Goal: Check status: Check status

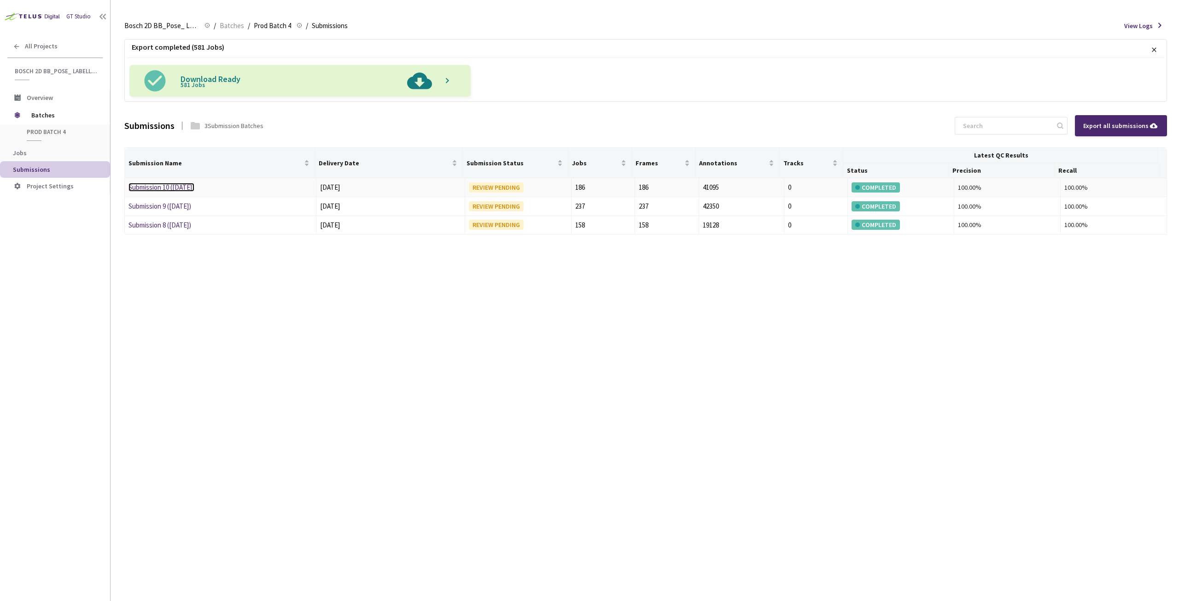
click at [163, 186] on link "Submission 10 (11-8-25)" at bounding box center [161, 187] width 66 height 9
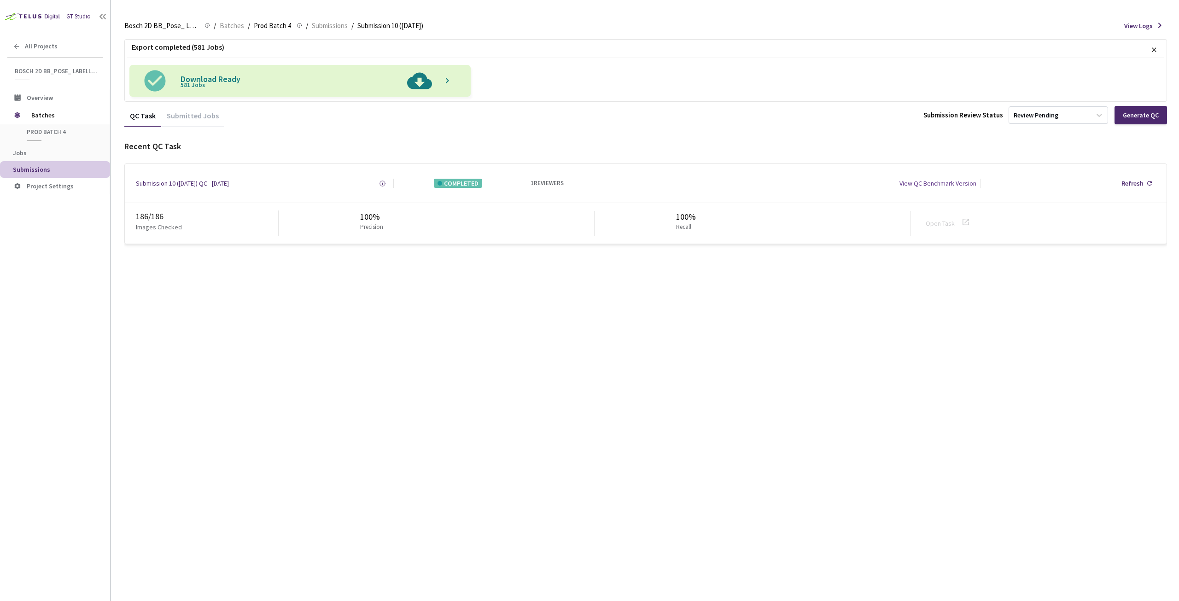
click at [24, 164] on li "Submissions" at bounding box center [55, 169] width 110 height 17
click at [175, 114] on div "Submitted Jobs" at bounding box center [192, 119] width 63 height 16
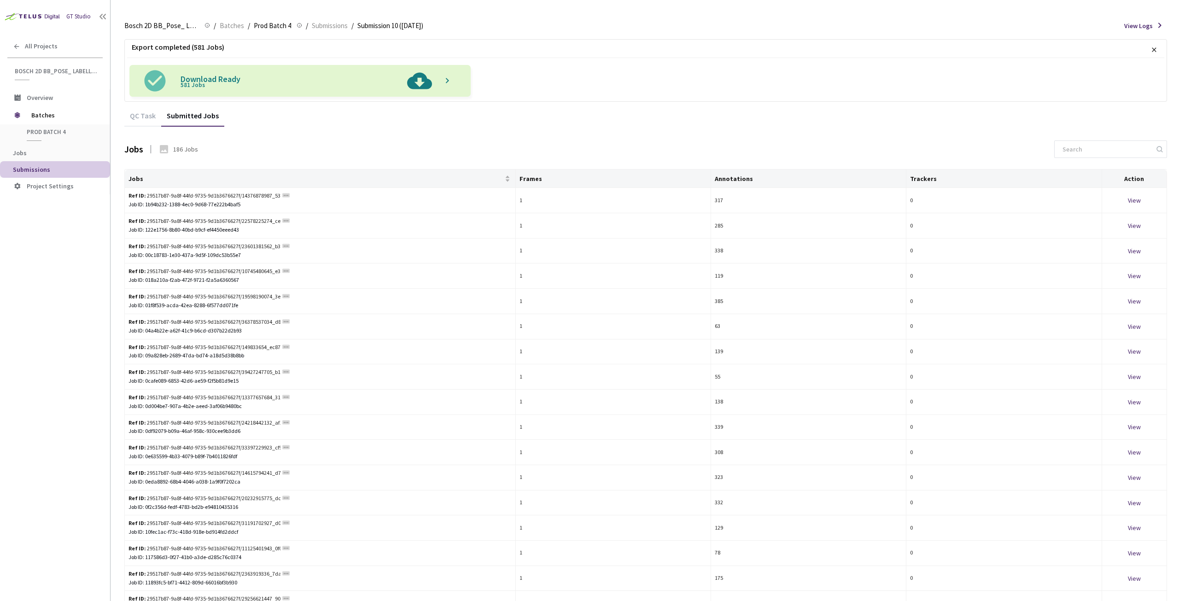
click at [53, 167] on span "Submissions" at bounding box center [58, 170] width 90 height 8
click at [36, 171] on span "Submissions" at bounding box center [31, 169] width 37 height 8
click at [30, 151] on span "Jobs" at bounding box center [58, 153] width 90 height 8
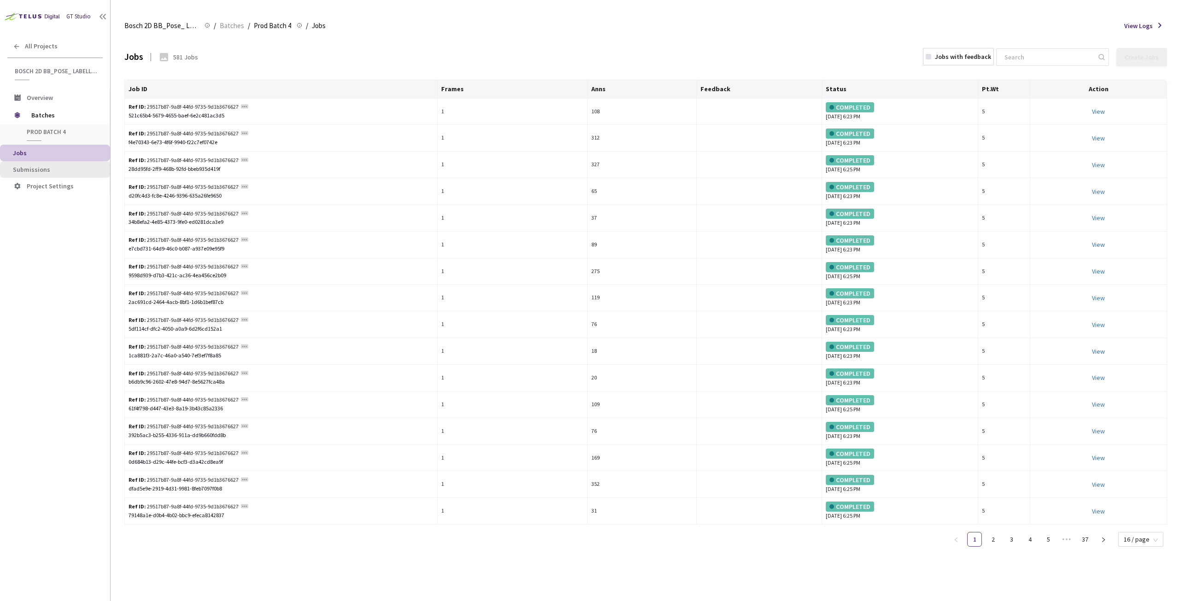
click at [17, 170] on span "Submissions" at bounding box center [31, 169] width 37 height 8
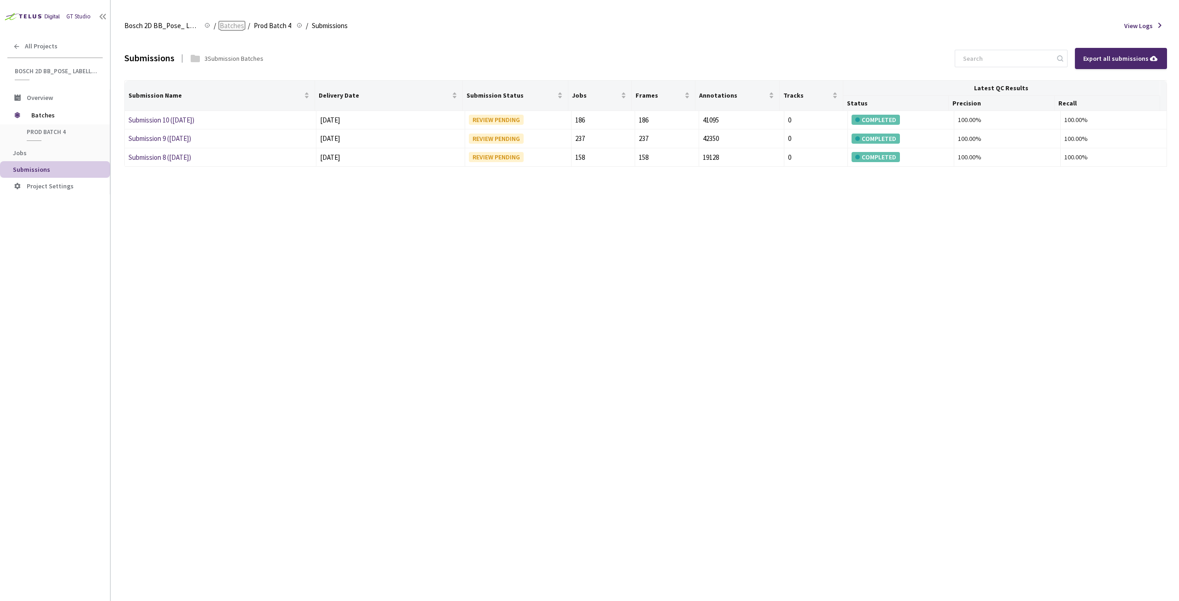
click at [234, 28] on span "Batches" at bounding box center [232, 25] width 24 height 11
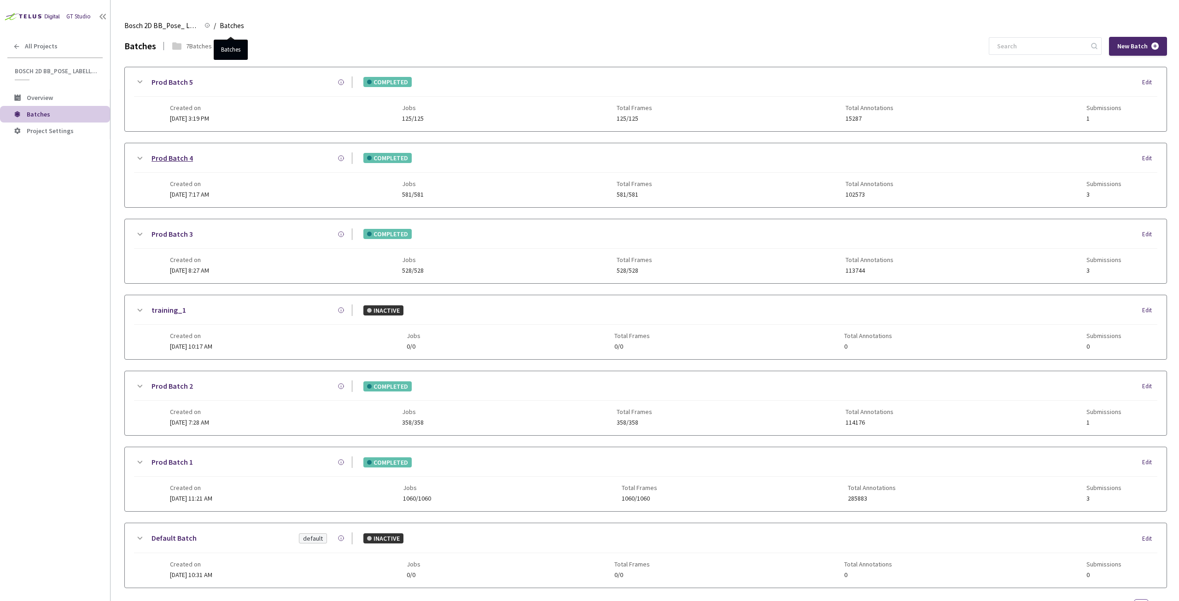
scroll to position [37, 0]
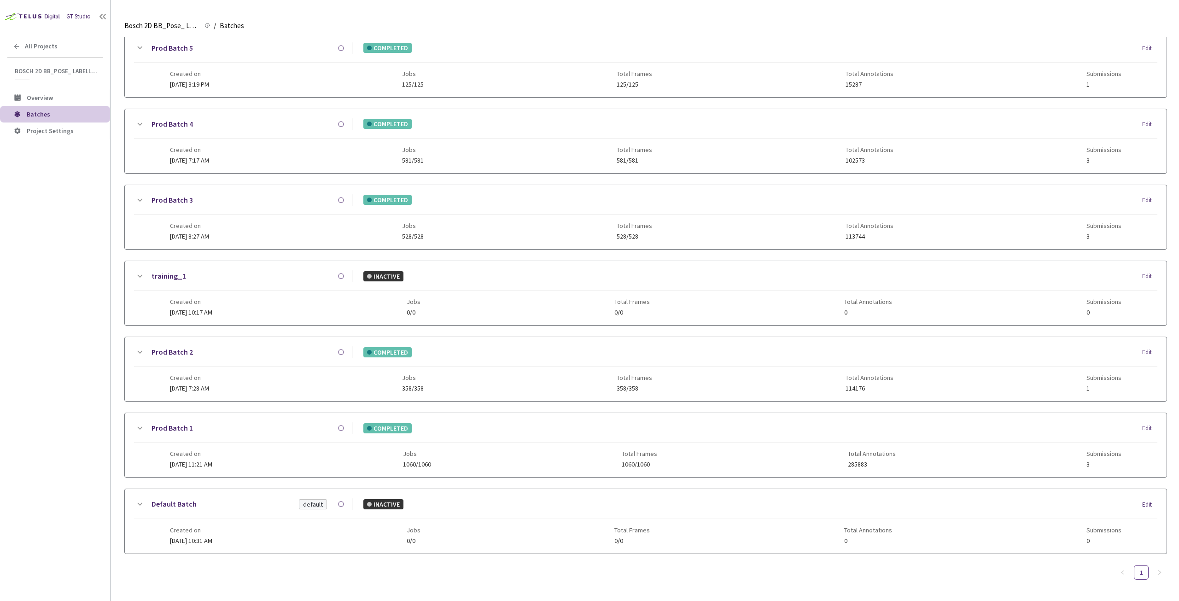
click at [142, 46] on icon at bounding box center [139, 47] width 11 height 11
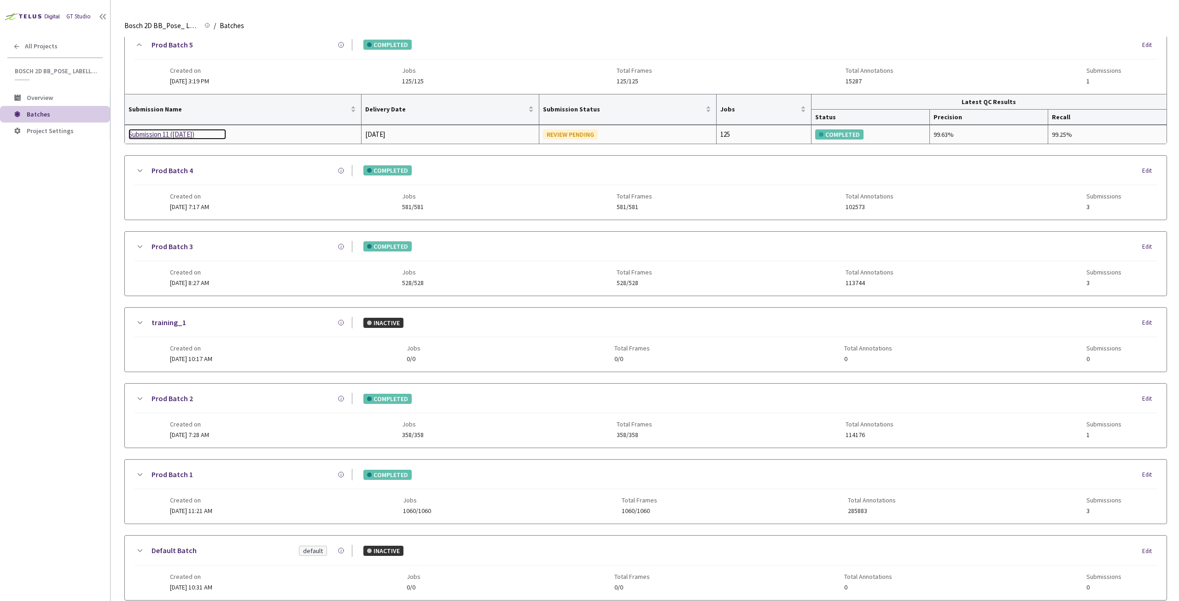
click at [169, 131] on div "Submission 11 ([DATE])" at bounding box center [177, 134] width 98 height 11
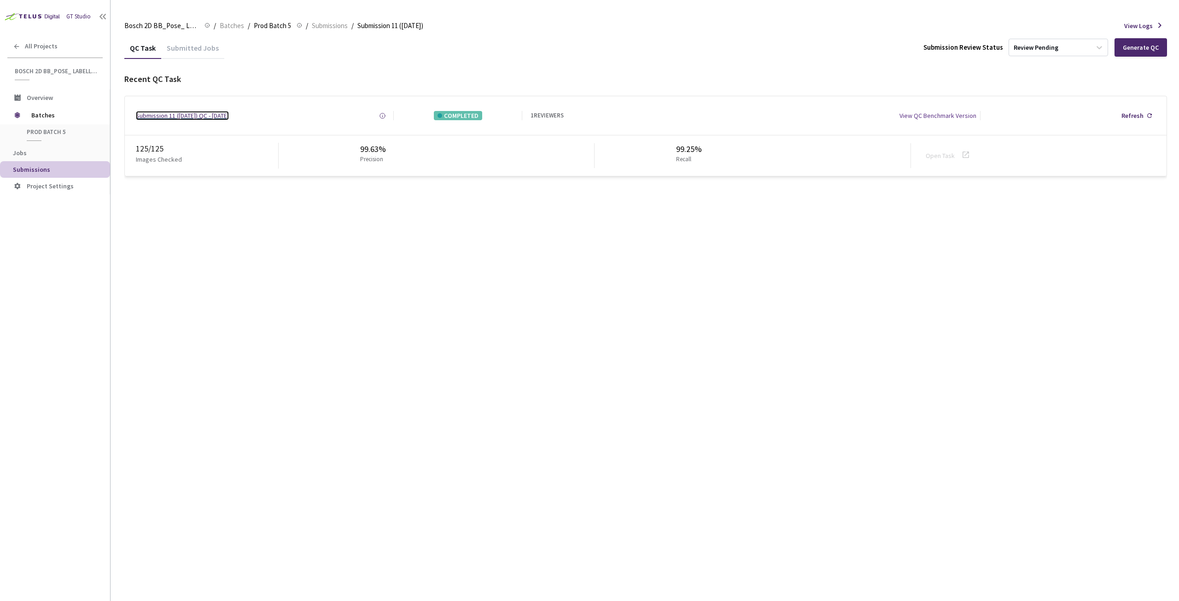
click at [184, 113] on div "Submission 11 ([DATE]) QC - [DATE]" at bounding box center [182, 115] width 93 height 9
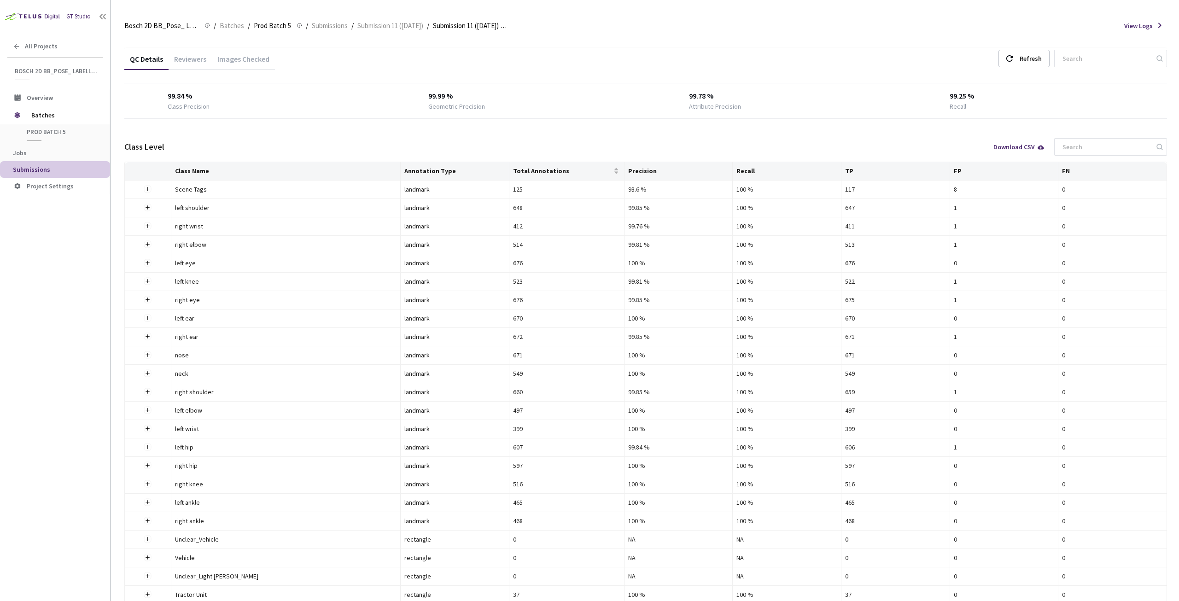
click at [246, 63] on div "Images Checked" at bounding box center [243, 62] width 63 height 16
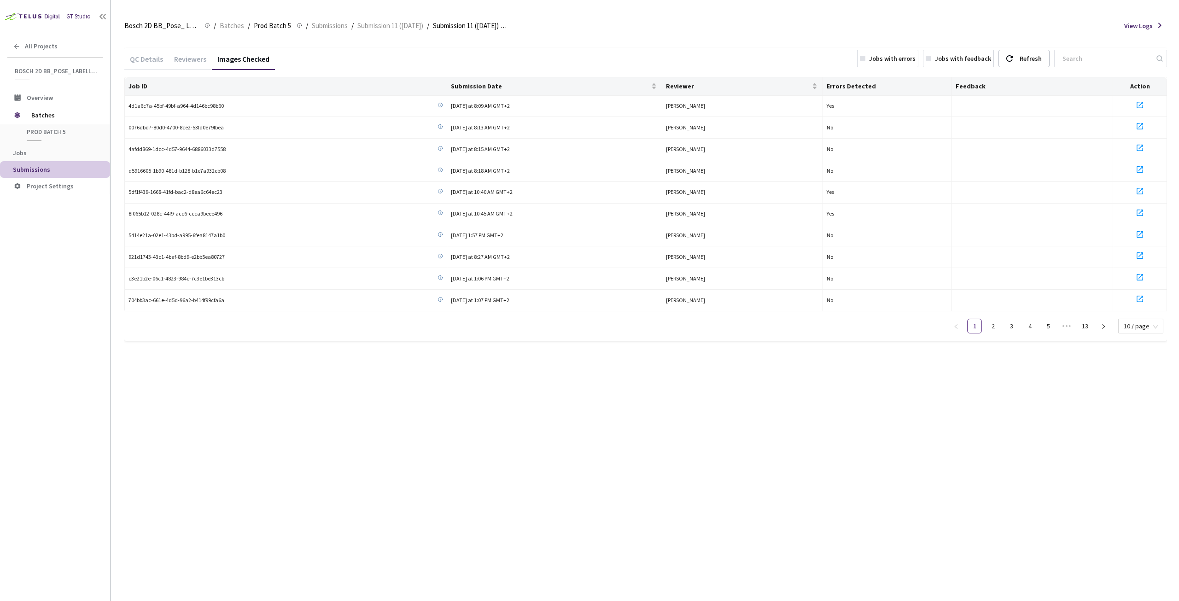
click at [192, 64] on div "Reviewers" at bounding box center [189, 62] width 43 height 16
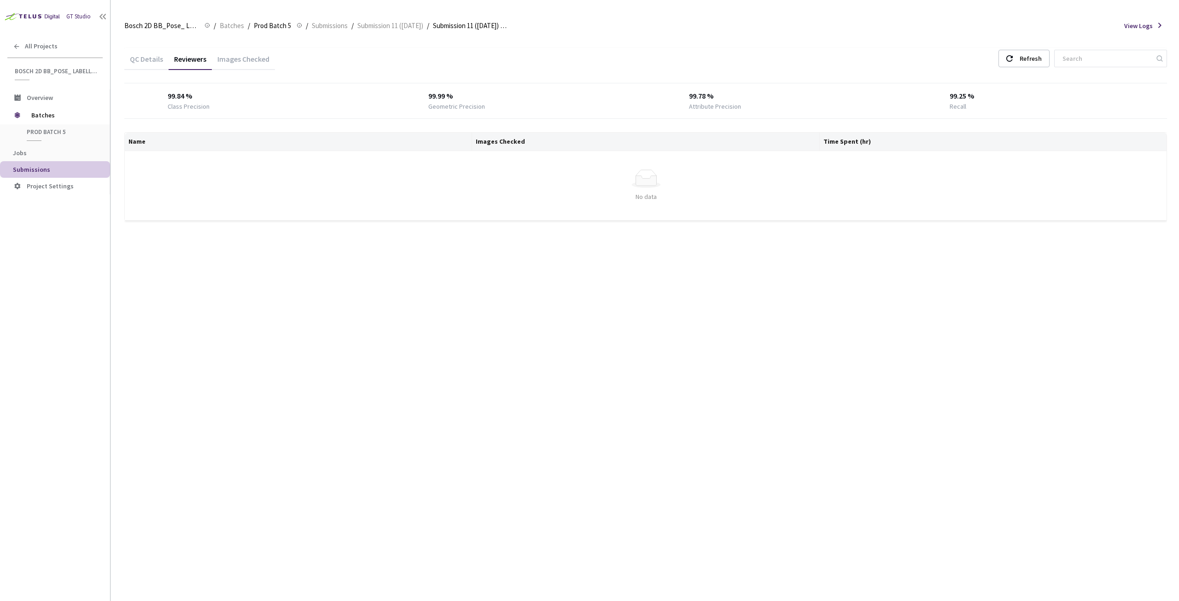
click at [144, 59] on div "QC Details" at bounding box center [146, 62] width 44 height 16
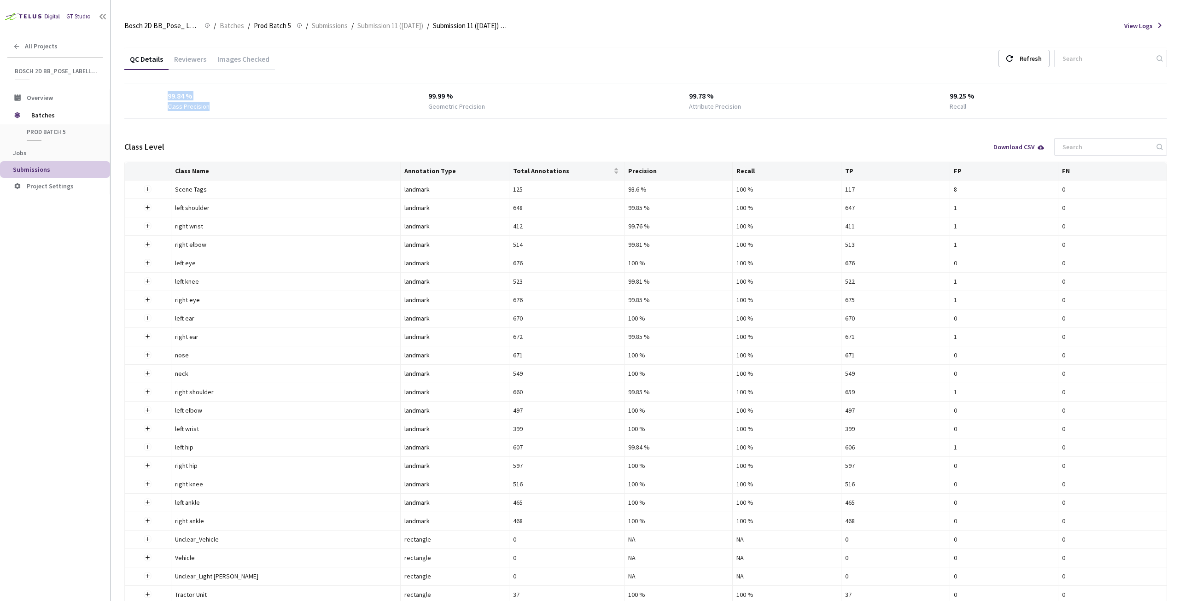
drag, startPoint x: 213, startPoint y: 107, endPoint x: 150, endPoint y: 99, distance: 63.2
click at [146, 93] on div "99.84 % Class Precision 99.99 % Geometric Precision 99.78 % Attribute Precision…" at bounding box center [645, 101] width 1042 height 20
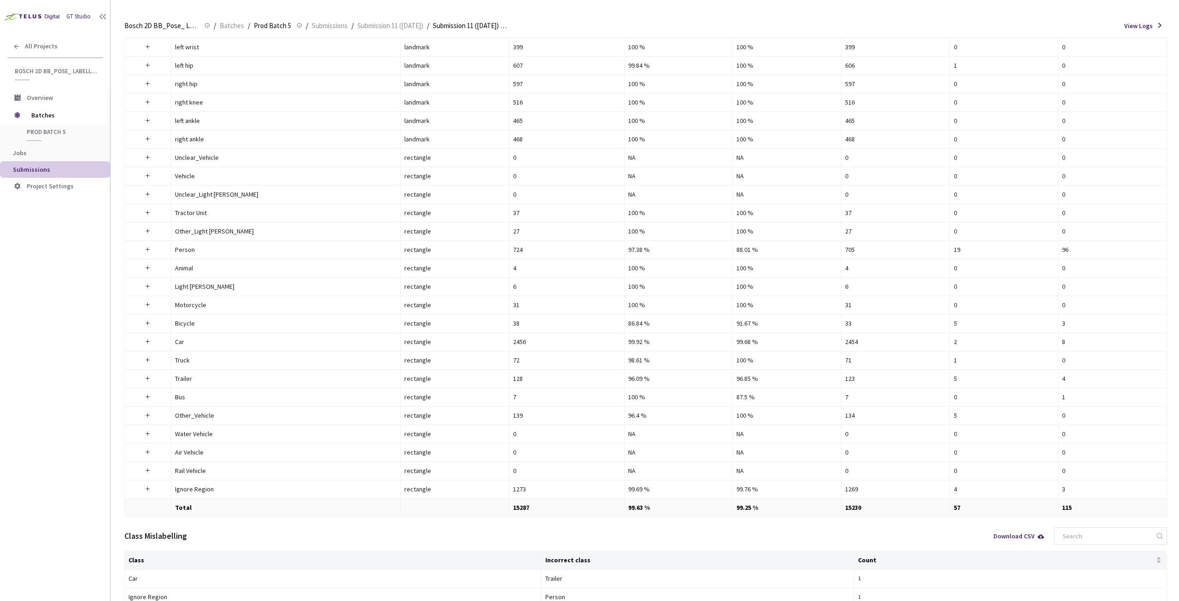
scroll to position [368, 0]
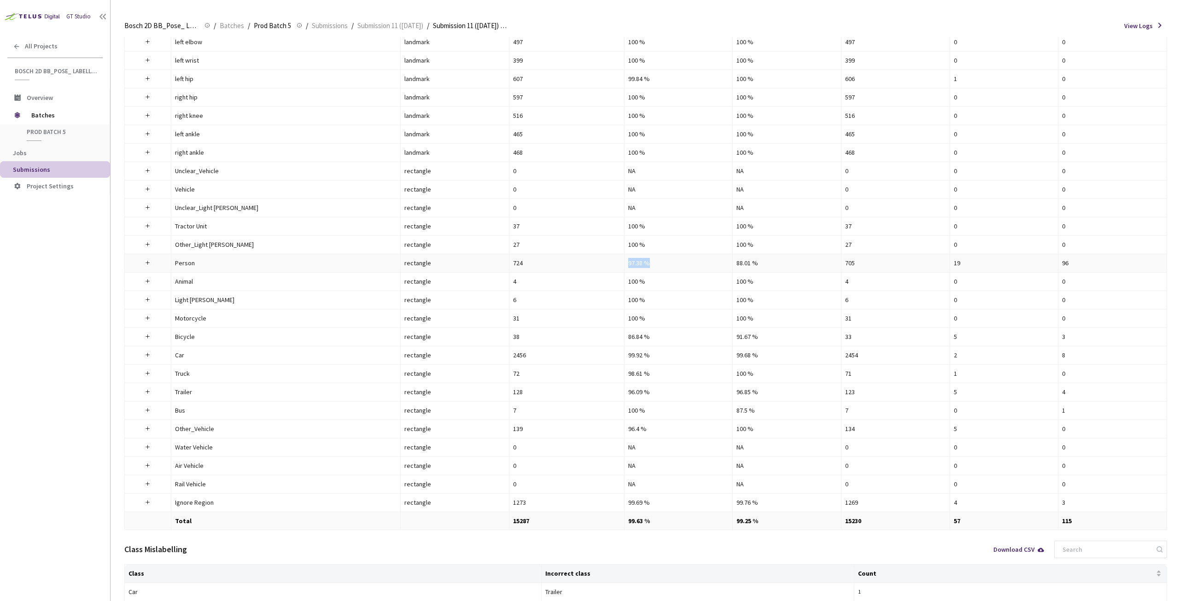
drag, startPoint x: 655, startPoint y: 265, endPoint x: 610, endPoint y: 266, distance: 45.6
click at [610, 266] on tr "Person Person rectangle 724 97.38 % 88.01 % 705 19 96" at bounding box center [646, 263] width 1042 height 18
drag, startPoint x: 654, startPoint y: 337, endPoint x: 620, endPoint y: 337, distance: 34.1
click at [620, 337] on tr "Bicycle Bicycle rectangle 38 86.84 % 91.67 % 33 5 3" at bounding box center [646, 337] width 1042 height 18
click at [52, 131] on span "Prod Batch 5" at bounding box center [61, 132] width 68 height 8
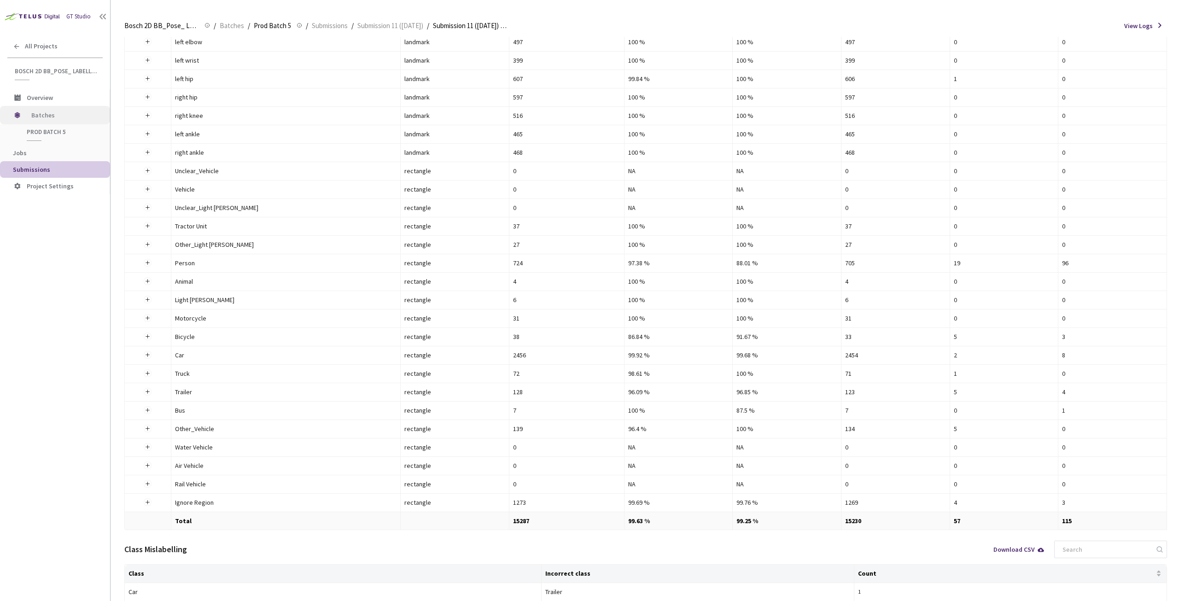
click at [46, 113] on span "Batches" at bounding box center [62, 115] width 63 height 18
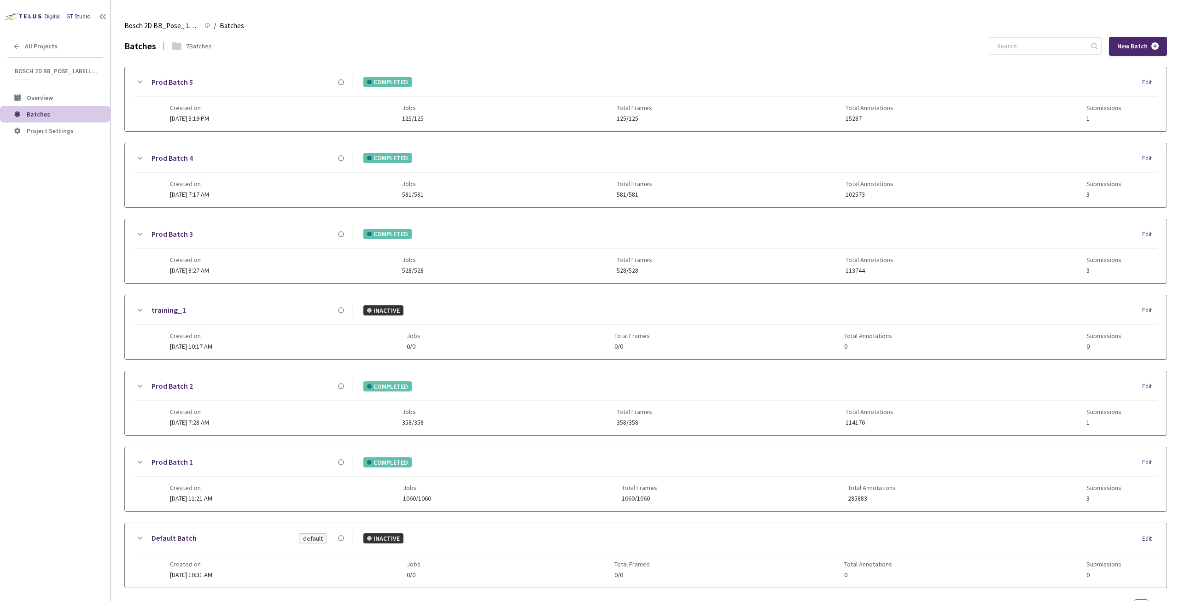
scroll to position [37, 0]
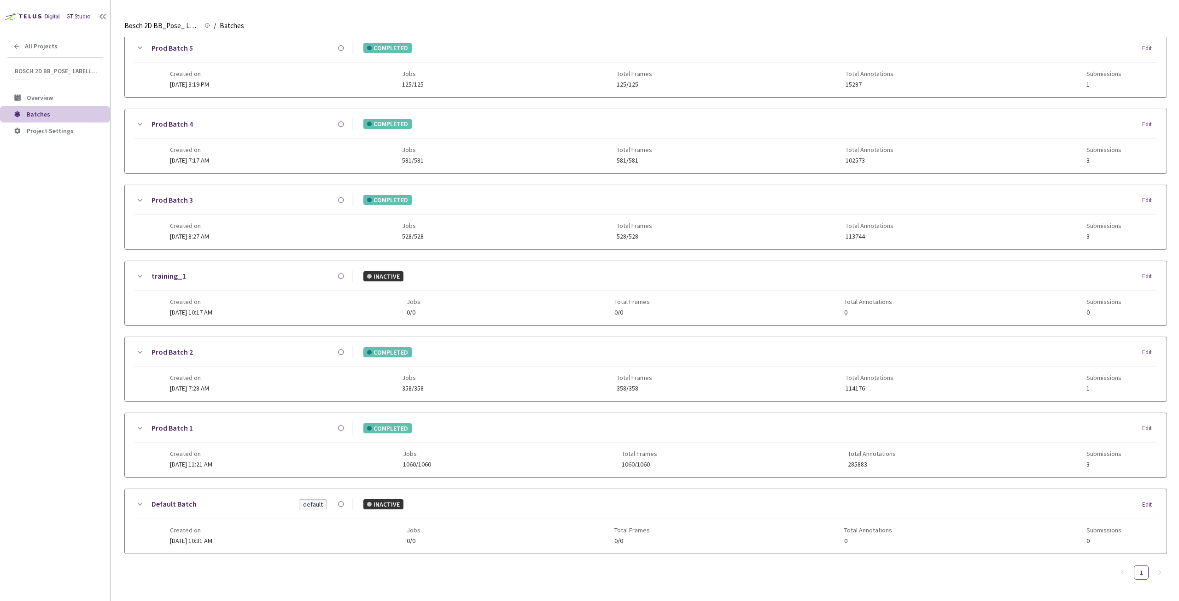
click at [139, 122] on icon at bounding box center [140, 123] width 5 height 3
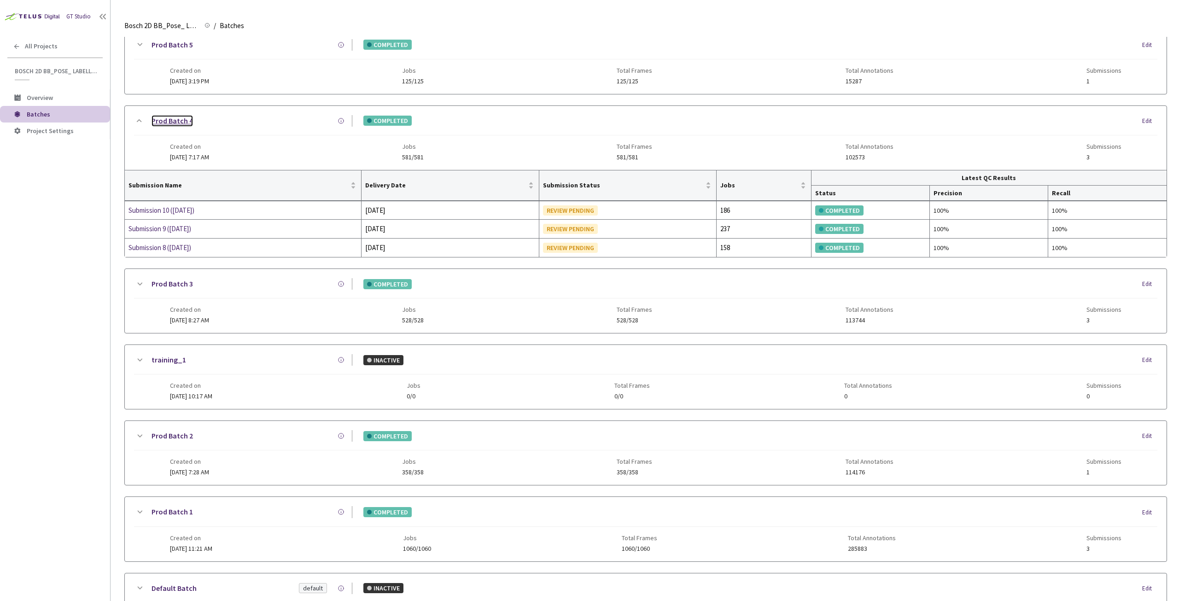
click at [181, 121] on link "Prod Batch 4" at bounding box center [171, 121] width 41 height 12
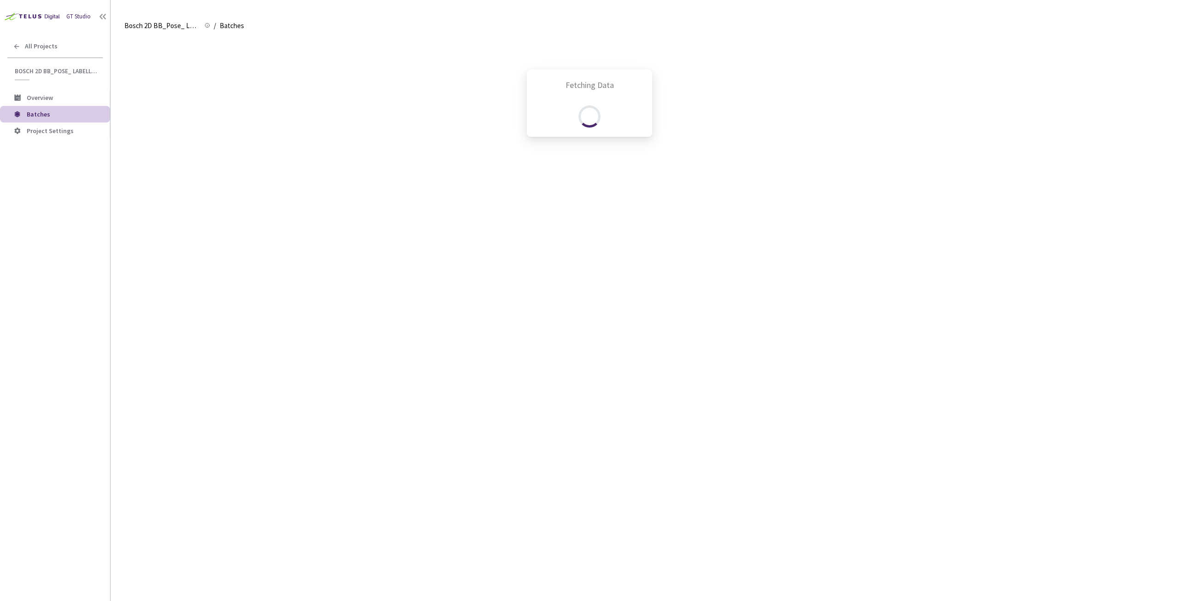
scroll to position [37, 0]
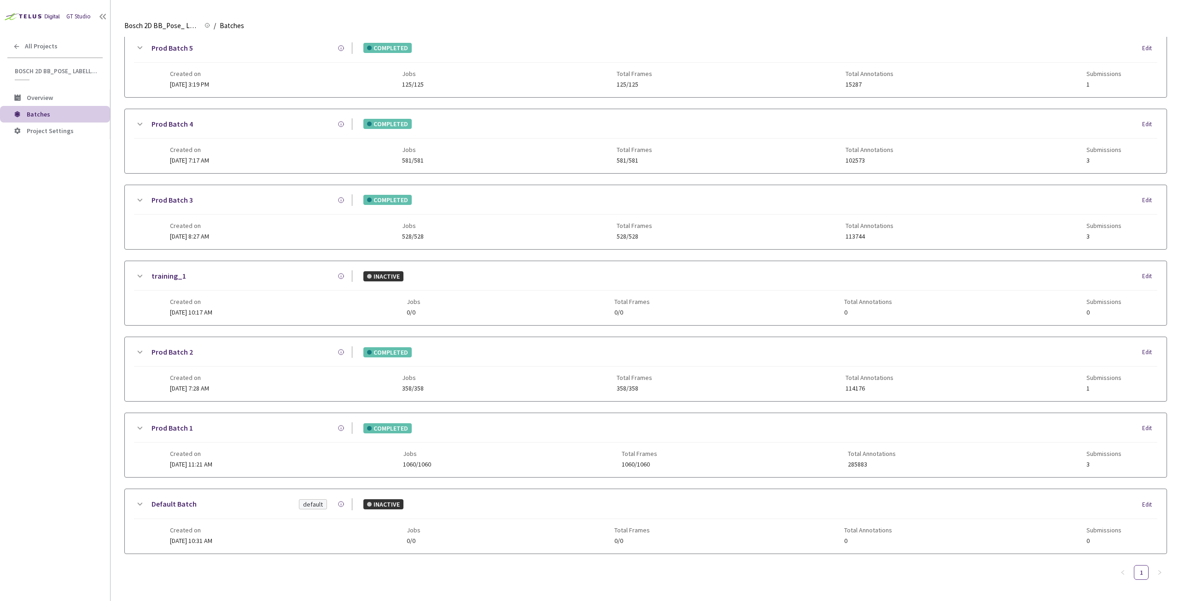
click at [142, 122] on icon at bounding box center [139, 124] width 11 height 11
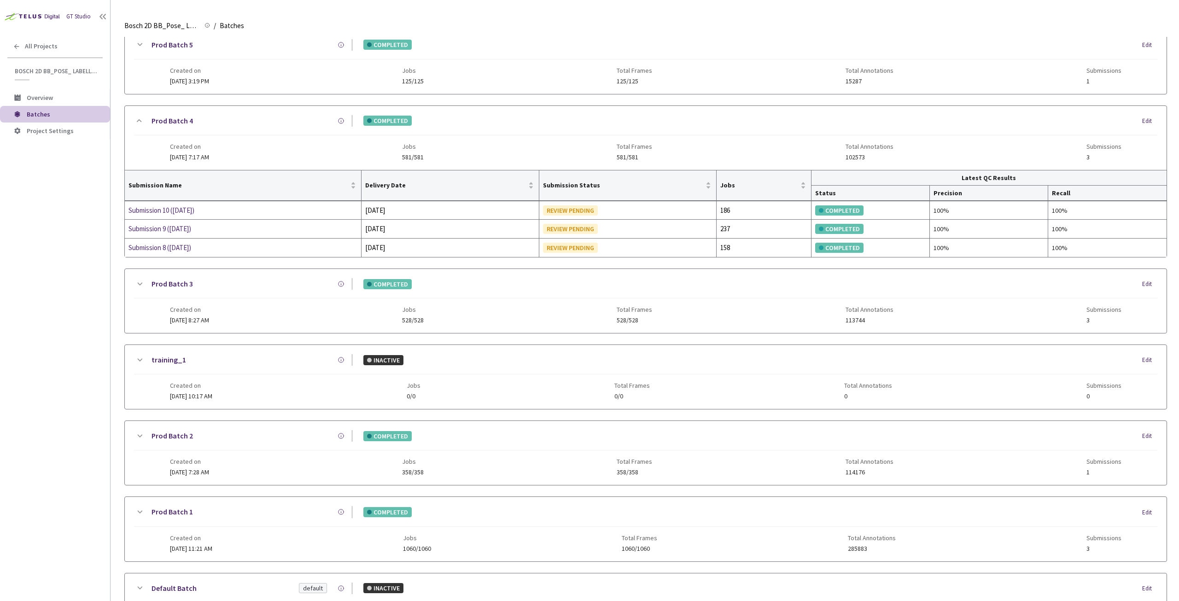
click at [134, 46] on icon at bounding box center [139, 44] width 11 height 11
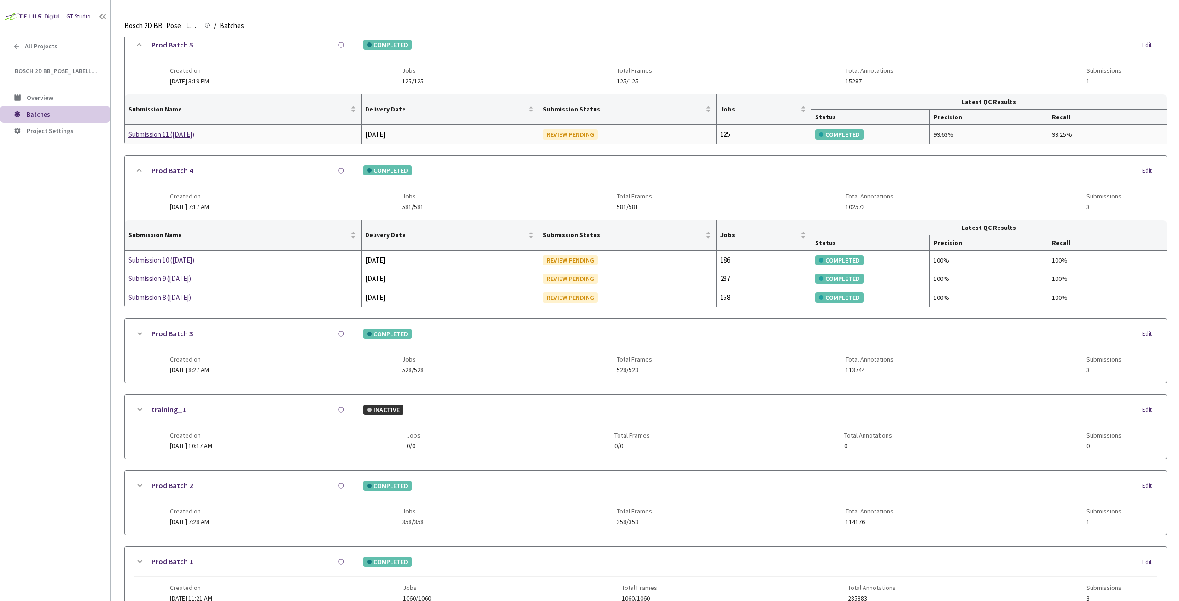
scroll to position [0, 0]
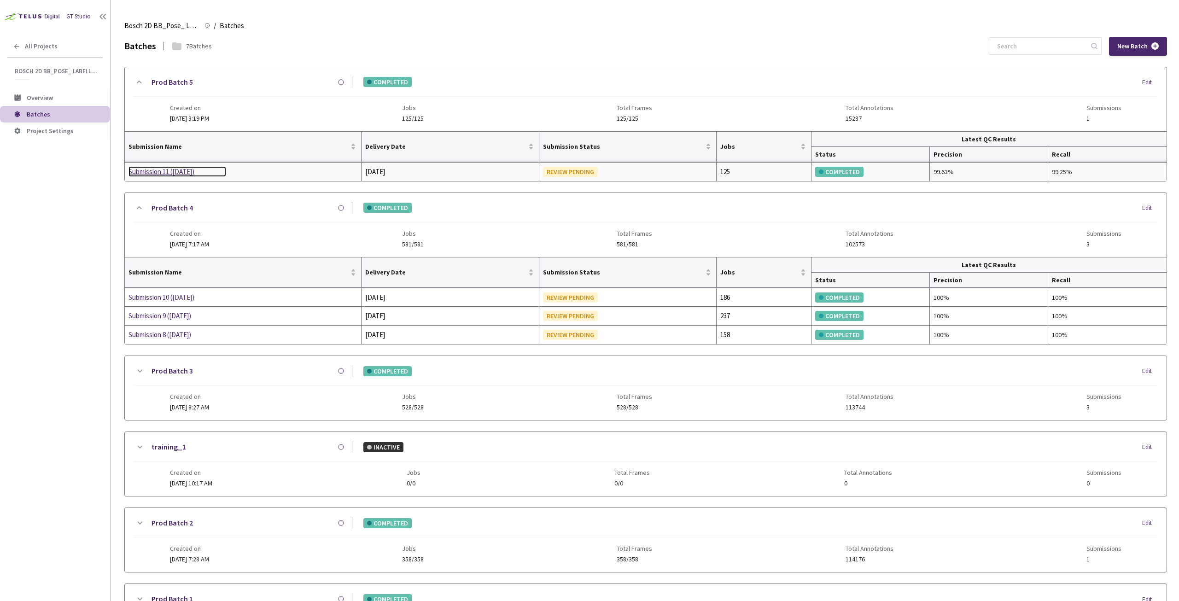
click at [160, 170] on div "Submission 11 ([DATE])" at bounding box center [177, 171] width 98 height 11
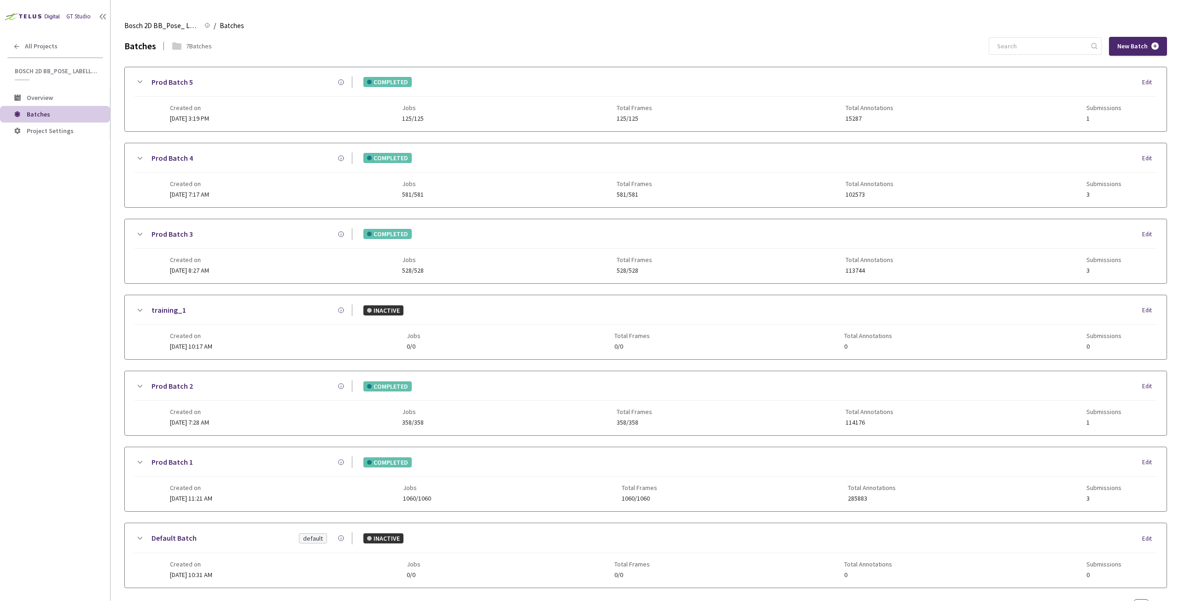
click at [139, 82] on icon at bounding box center [140, 82] width 5 height 3
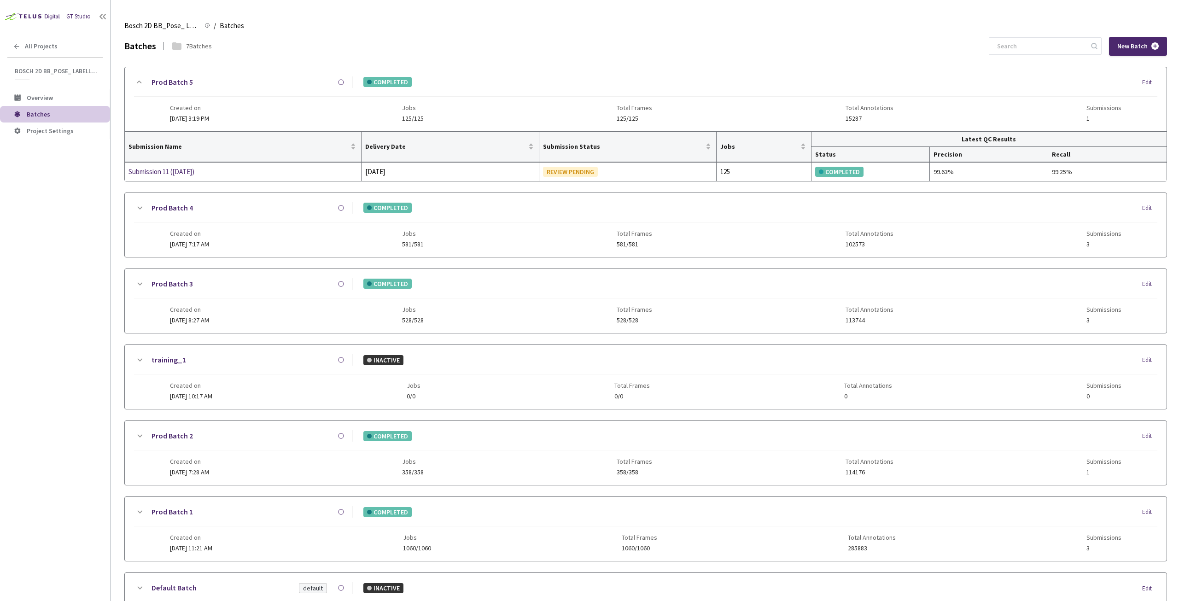
click at [138, 207] on icon at bounding box center [139, 208] width 11 height 11
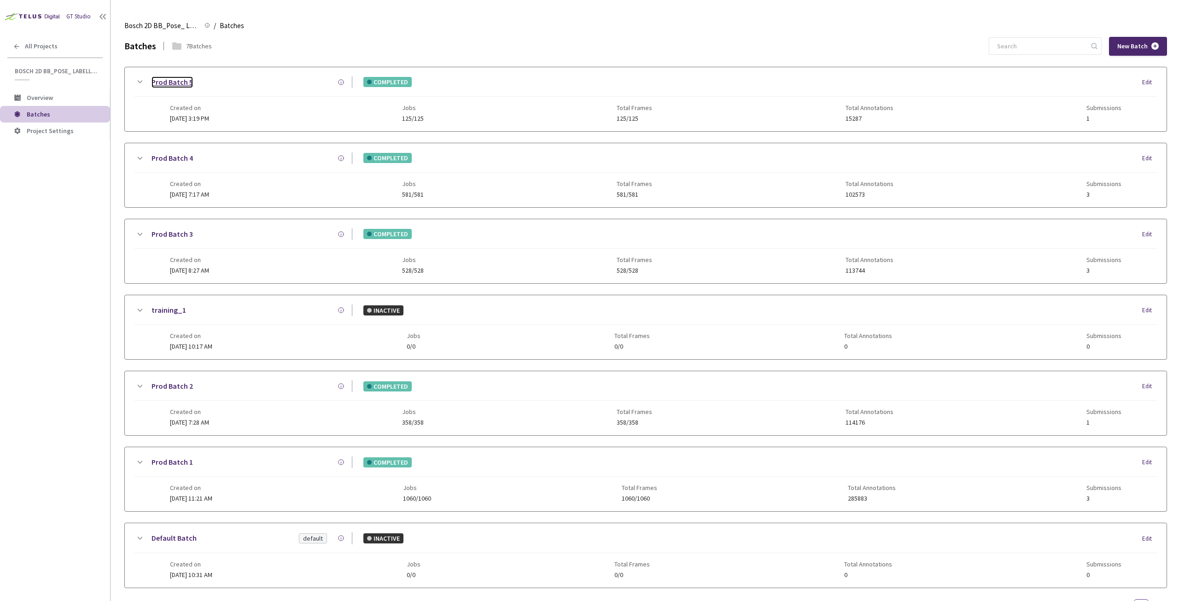
click at [180, 84] on link "Prod Batch 5" at bounding box center [171, 82] width 41 height 12
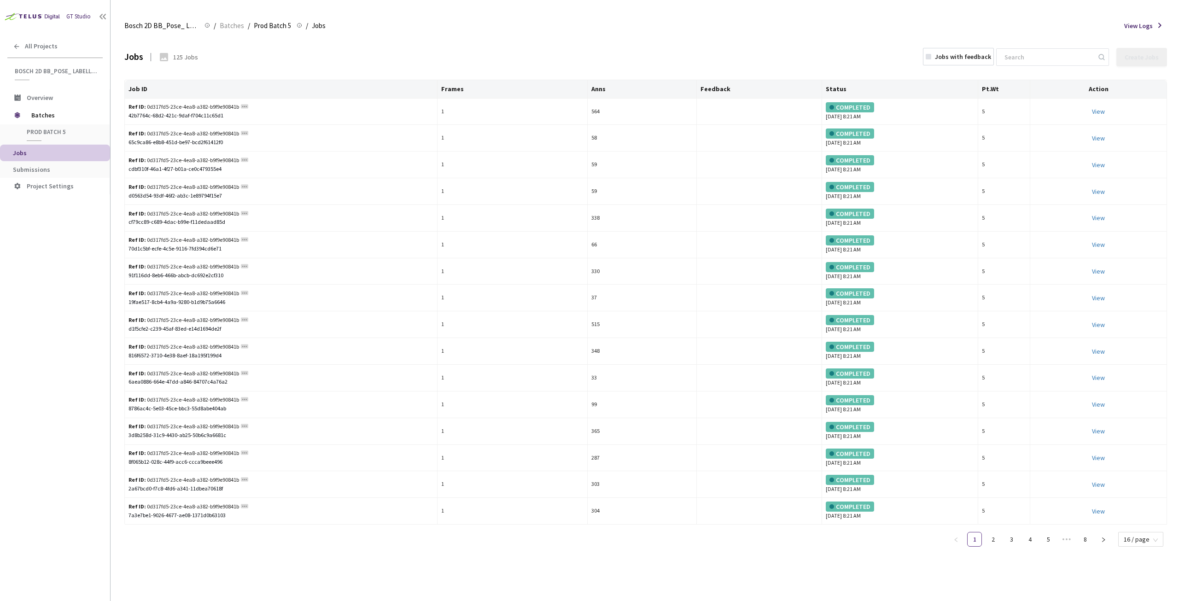
click at [966, 56] on div "Jobs with feedback" at bounding box center [963, 56] width 56 height 9
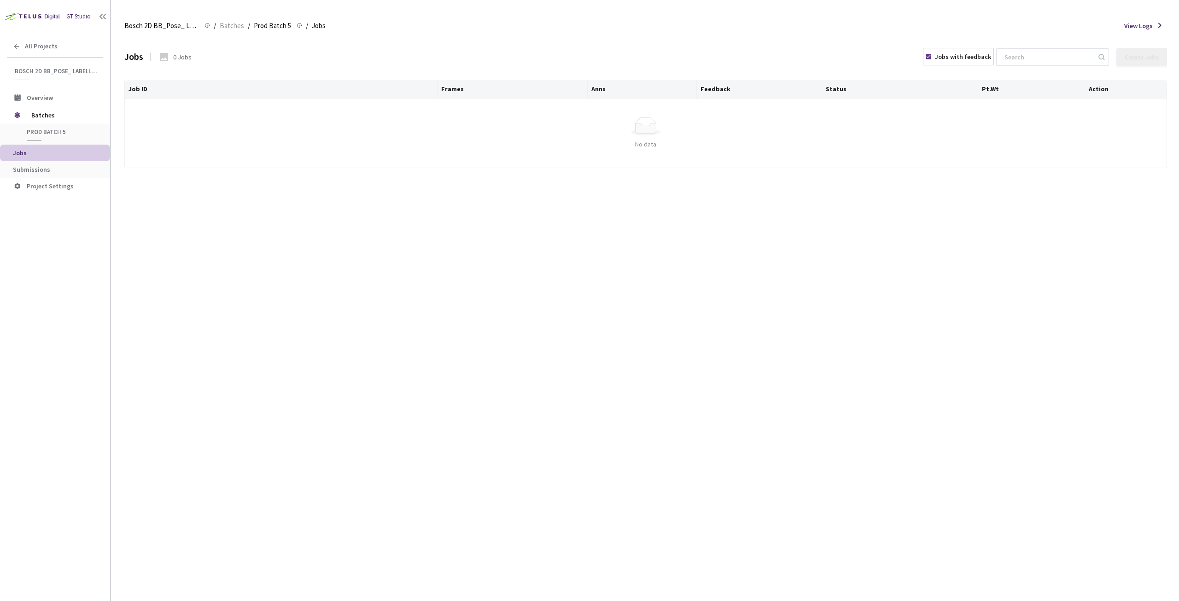
click at [966, 56] on div "Jobs with feedback" at bounding box center [963, 56] width 56 height 9
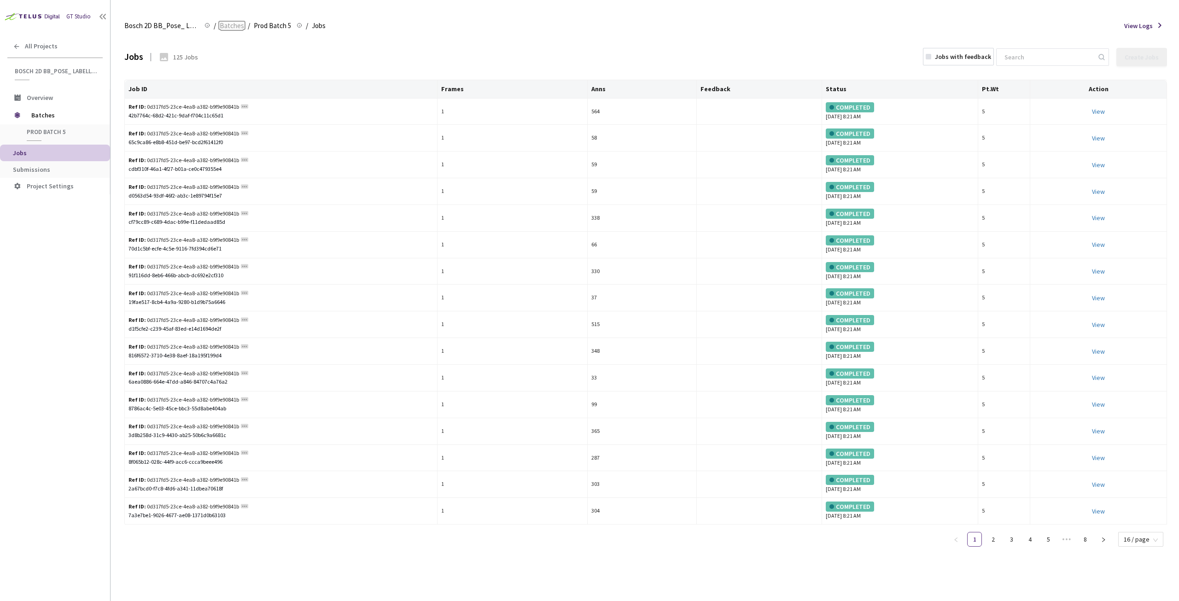
click at [226, 27] on span "Batches" at bounding box center [232, 25] width 24 height 11
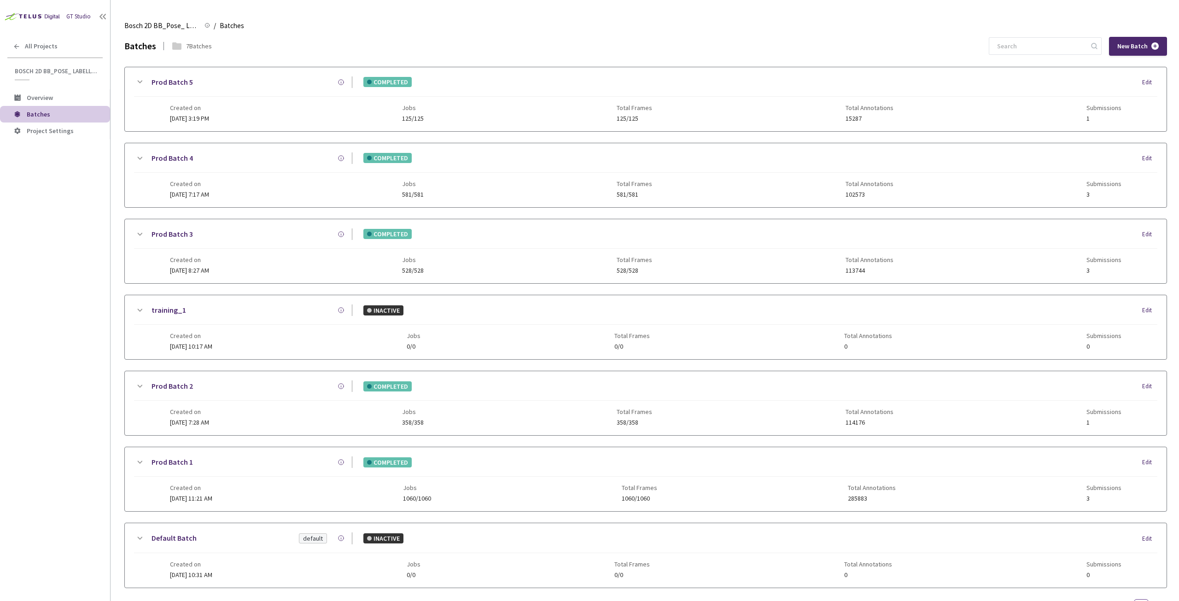
scroll to position [37, 0]
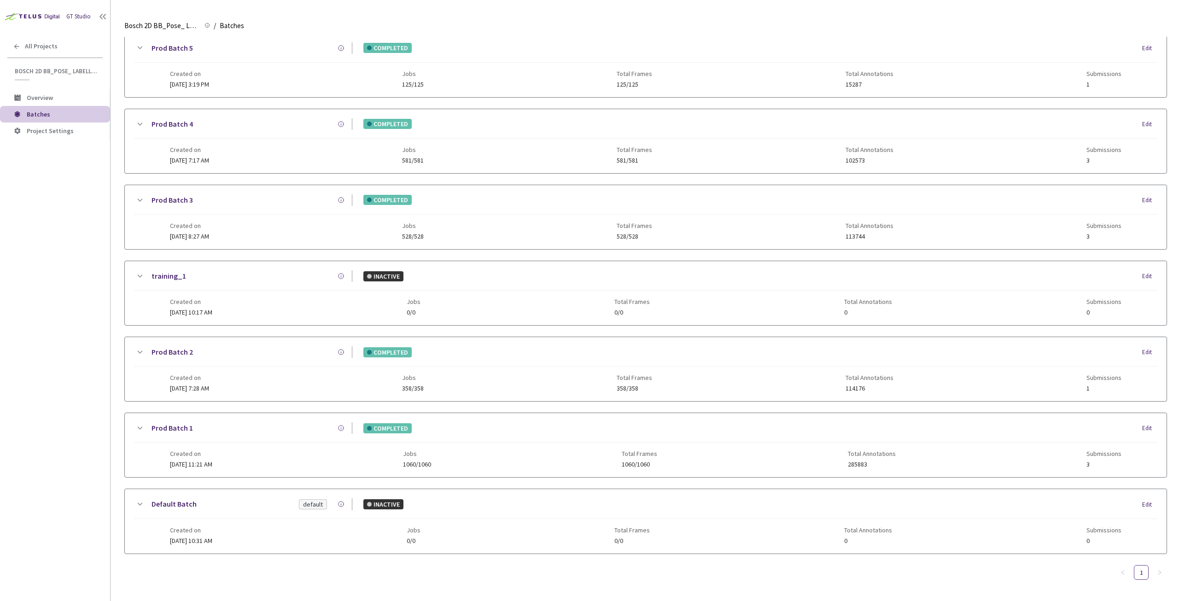
click at [138, 121] on icon at bounding box center [139, 124] width 11 height 11
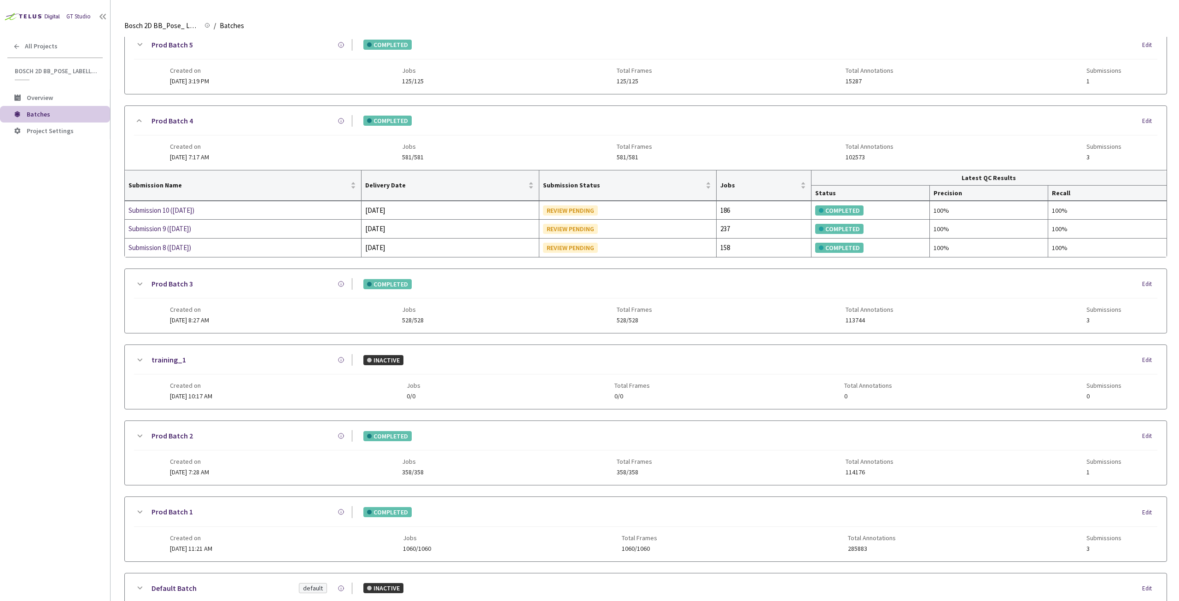
click at [139, 45] on icon at bounding box center [140, 44] width 5 height 3
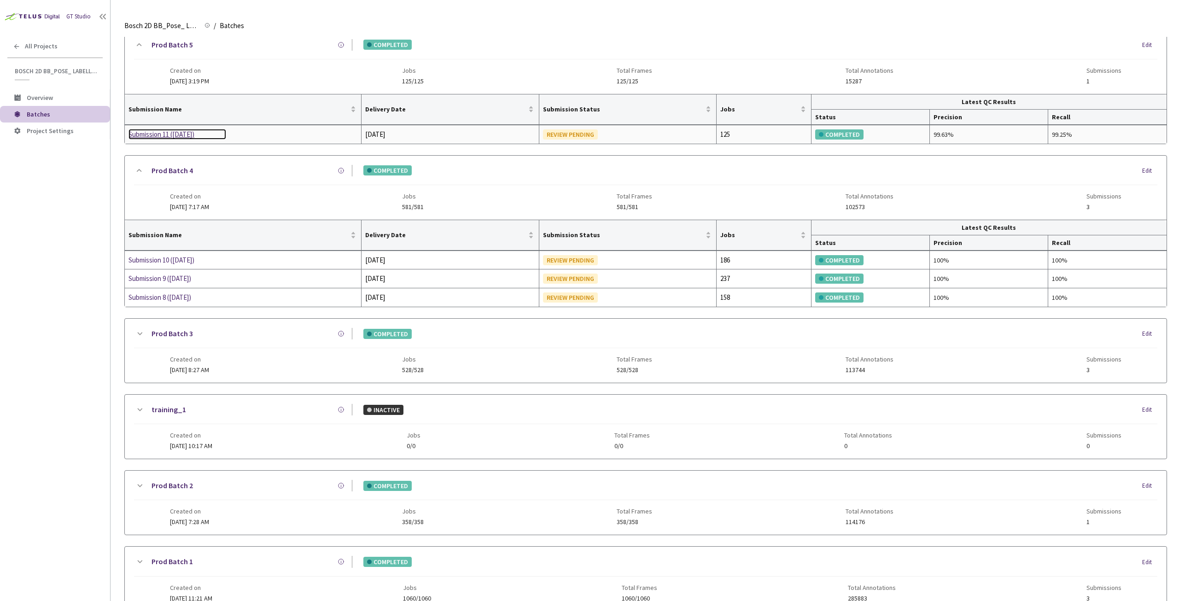
click at [175, 134] on div "Submission 11 ([DATE])" at bounding box center [177, 134] width 98 height 11
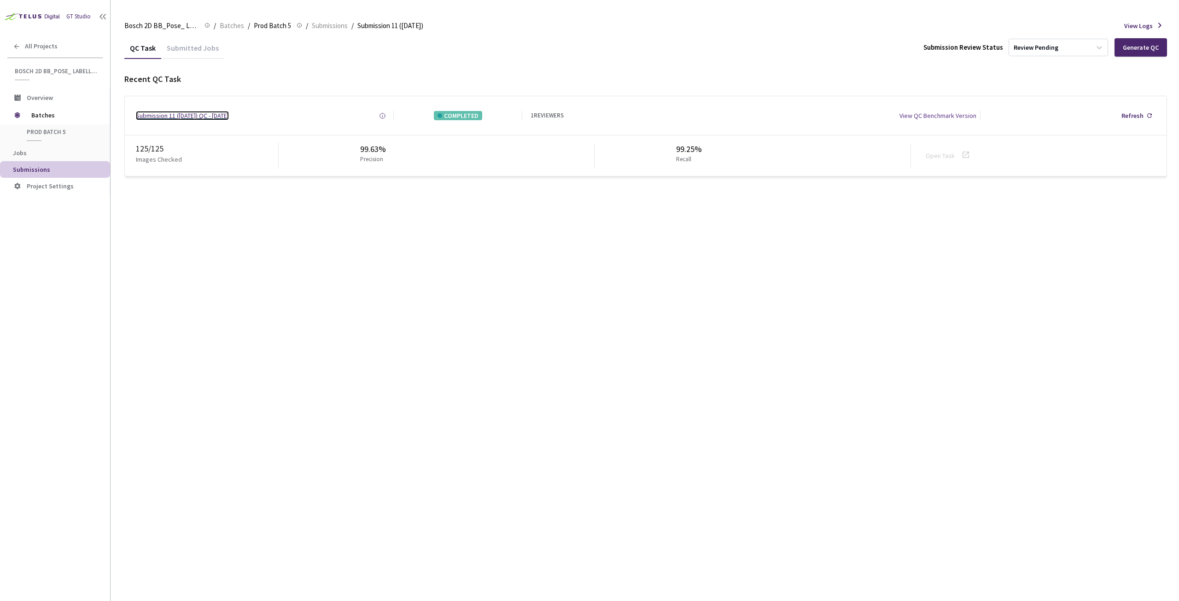
click at [172, 113] on div "Submission 11 ([DATE]) QC - [DATE]" at bounding box center [182, 115] width 93 height 9
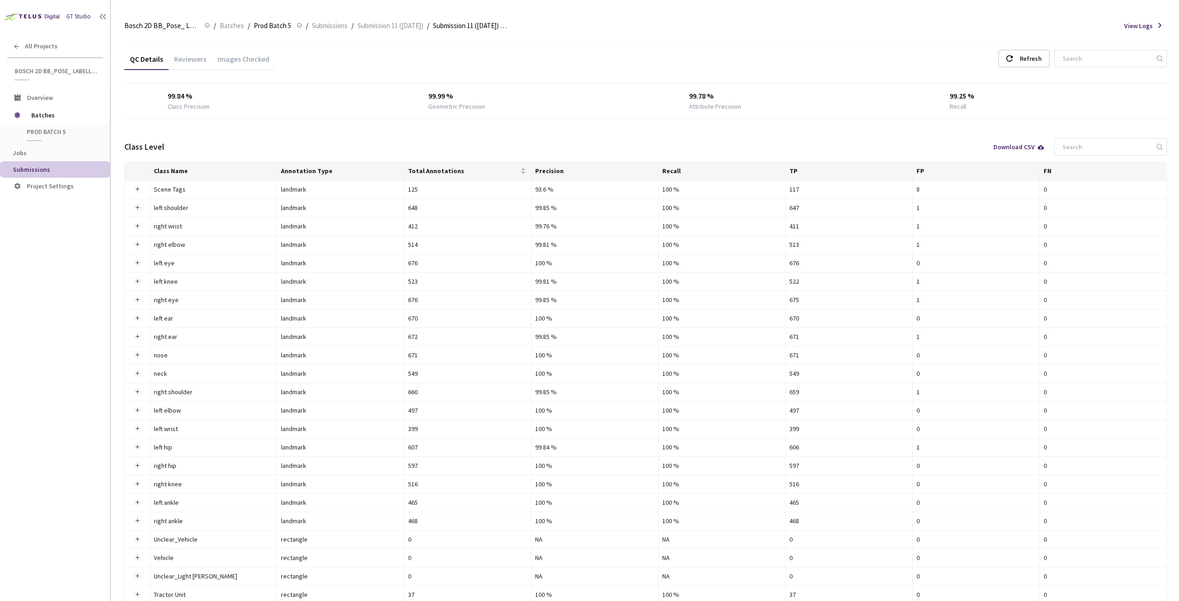
click at [250, 64] on div "Images Checked" at bounding box center [243, 62] width 63 height 16
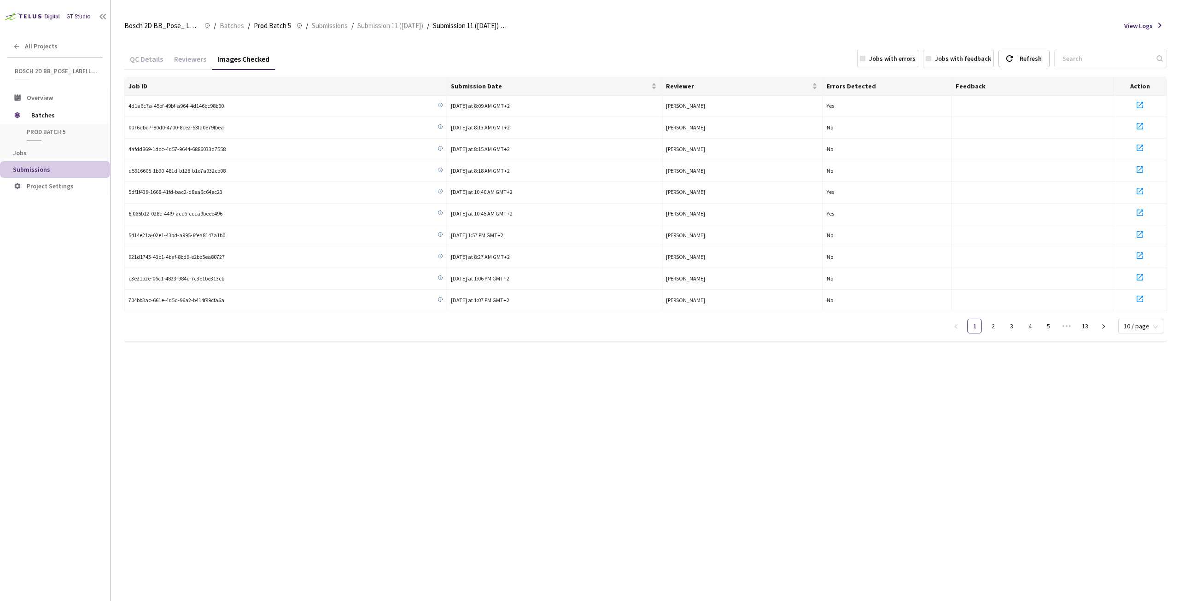
click at [918, 64] on div "Jobs with errors" at bounding box center [887, 58] width 61 height 17
click at [1140, 103] on icon at bounding box center [1139, 104] width 11 height 11
click at [1142, 128] on icon at bounding box center [1139, 126] width 6 height 6
click at [1138, 145] on icon at bounding box center [1139, 147] width 11 height 11
click at [1138, 170] on icon at bounding box center [1139, 169] width 11 height 11
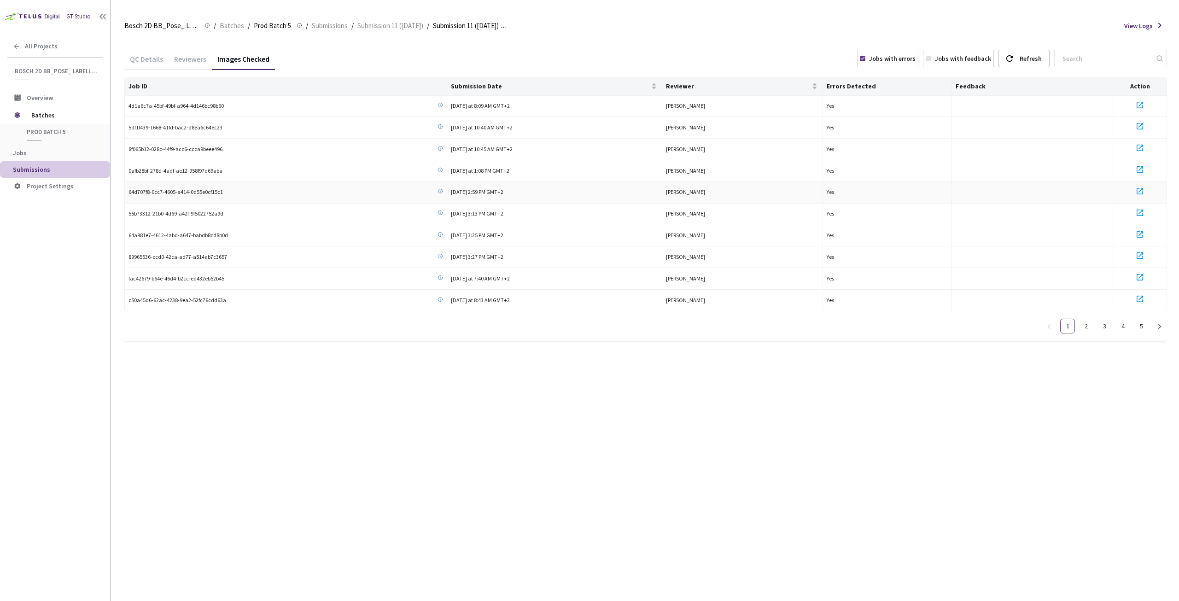
click at [1141, 192] on icon at bounding box center [1139, 191] width 11 height 11
click at [1141, 209] on icon at bounding box center [1139, 212] width 6 height 6
click at [1143, 297] on icon at bounding box center [1139, 299] width 6 height 6
click at [1140, 294] on icon at bounding box center [1139, 298] width 11 height 11
click at [1139, 273] on icon at bounding box center [1139, 277] width 11 height 11
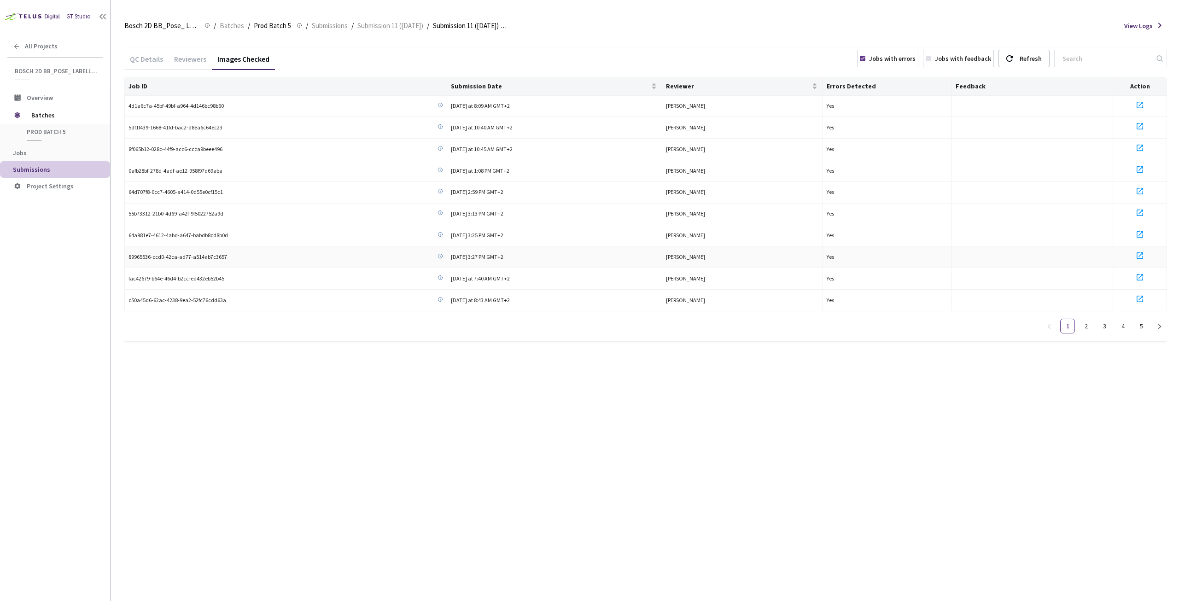
click at [1140, 253] on icon at bounding box center [1139, 255] width 11 height 11
click at [1140, 234] on icon at bounding box center [1139, 234] width 11 height 11
click at [1089, 321] on link "2" at bounding box center [1086, 326] width 14 height 14
click at [1136, 274] on icon at bounding box center [1139, 277] width 6 height 6
click at [1138, 251] on icon at bounding box center [1139, 255] width 11 height 11
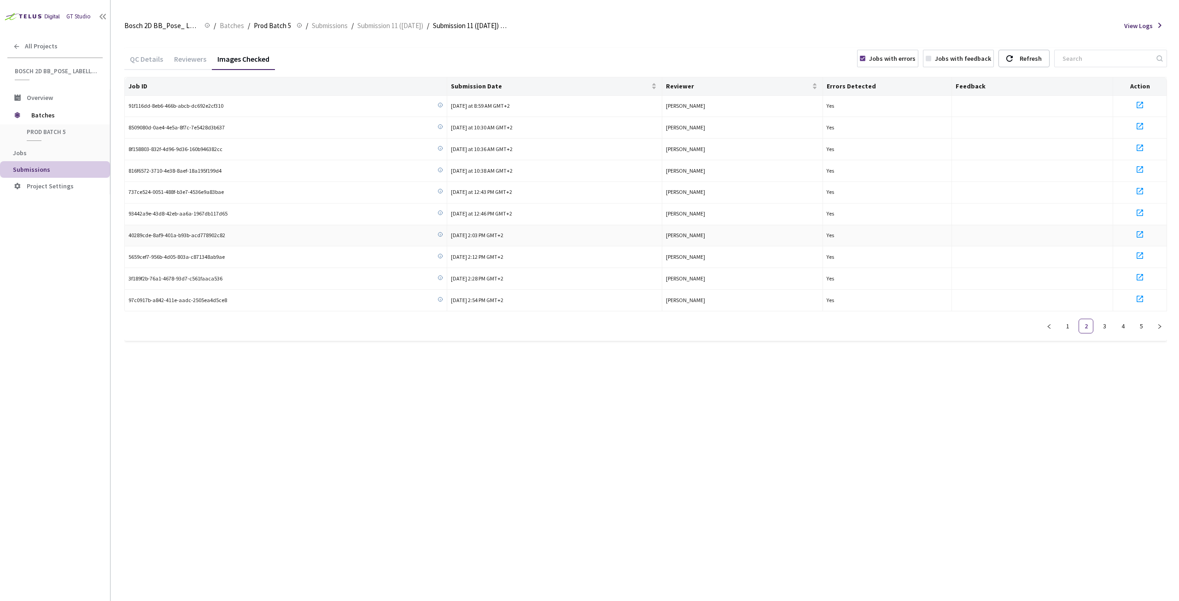
click at [1141, 234] on icon at bounding box center [1139, 234] width 11 height 11
click at [1142, 210] on icon at bounding box center [1139, 212] width 11 height 11
